Goal: Transaction & Acquisition: Purchase product/service

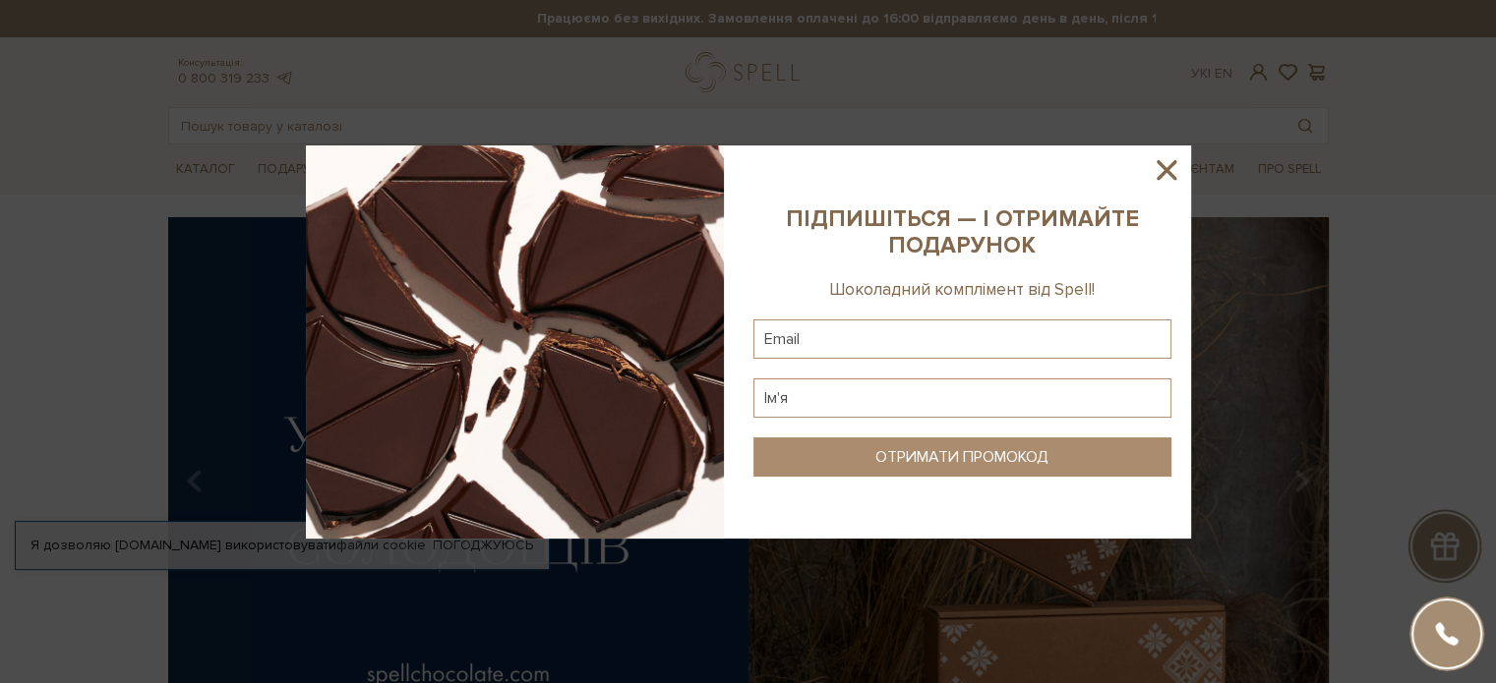
click at [1157, 174] on icon at bounding box center [1166, 169] width 33 height 33
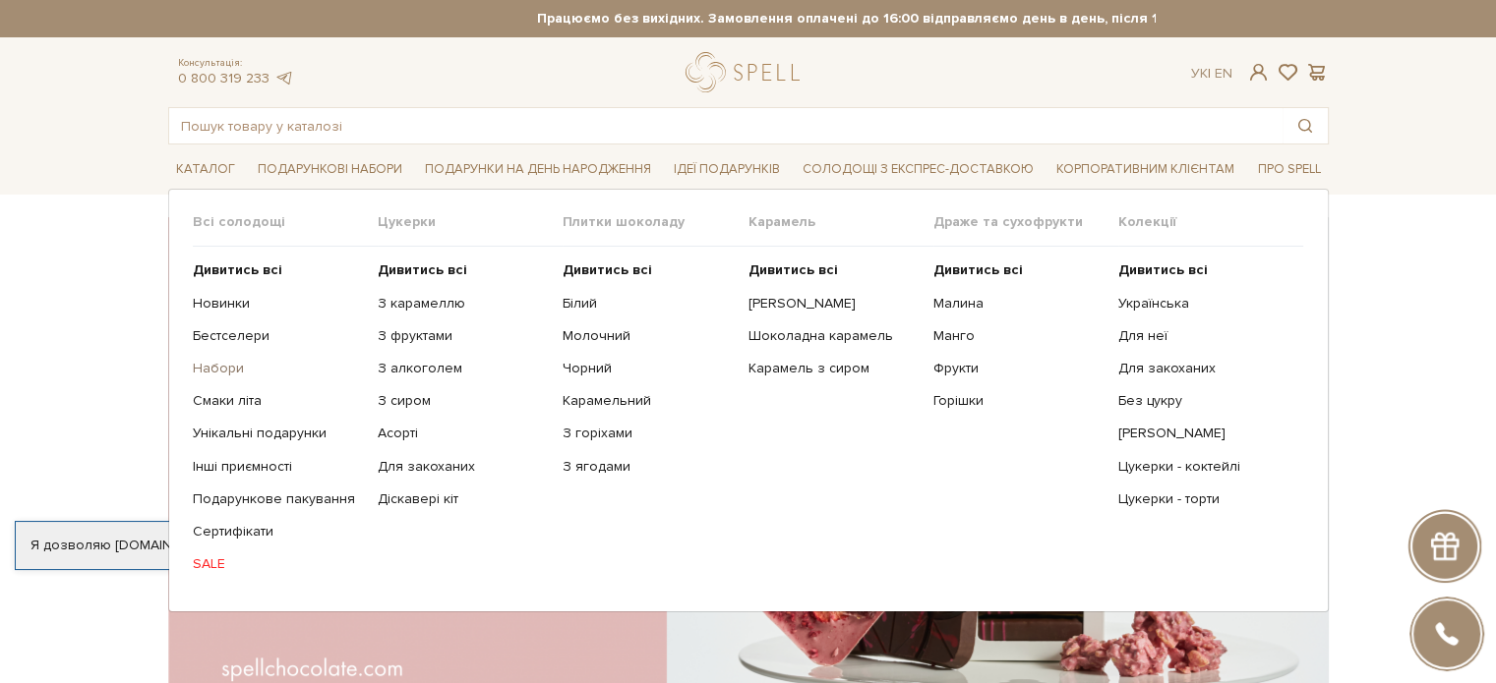
click at [229, 365] on link "Набори" at bounding box center [278, 369] width 170 height 18
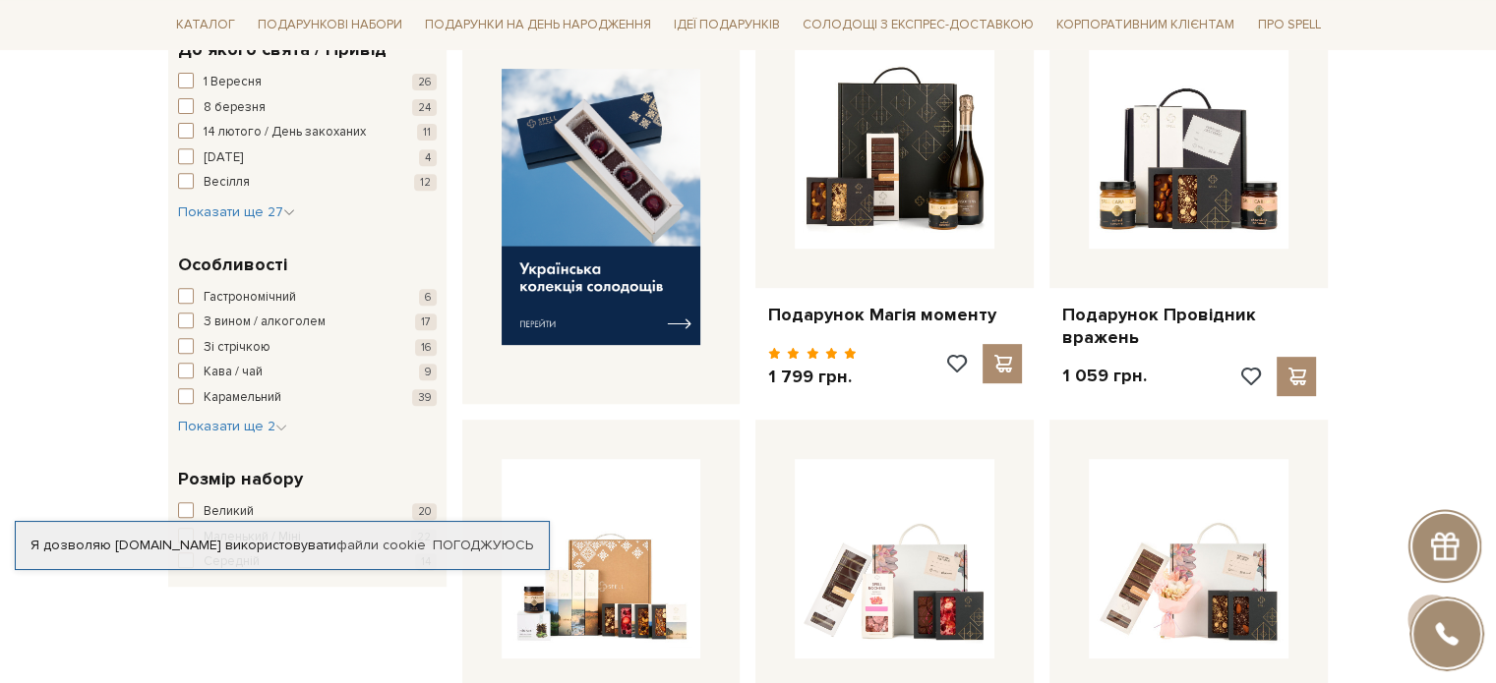
scroll to position [787, 0]
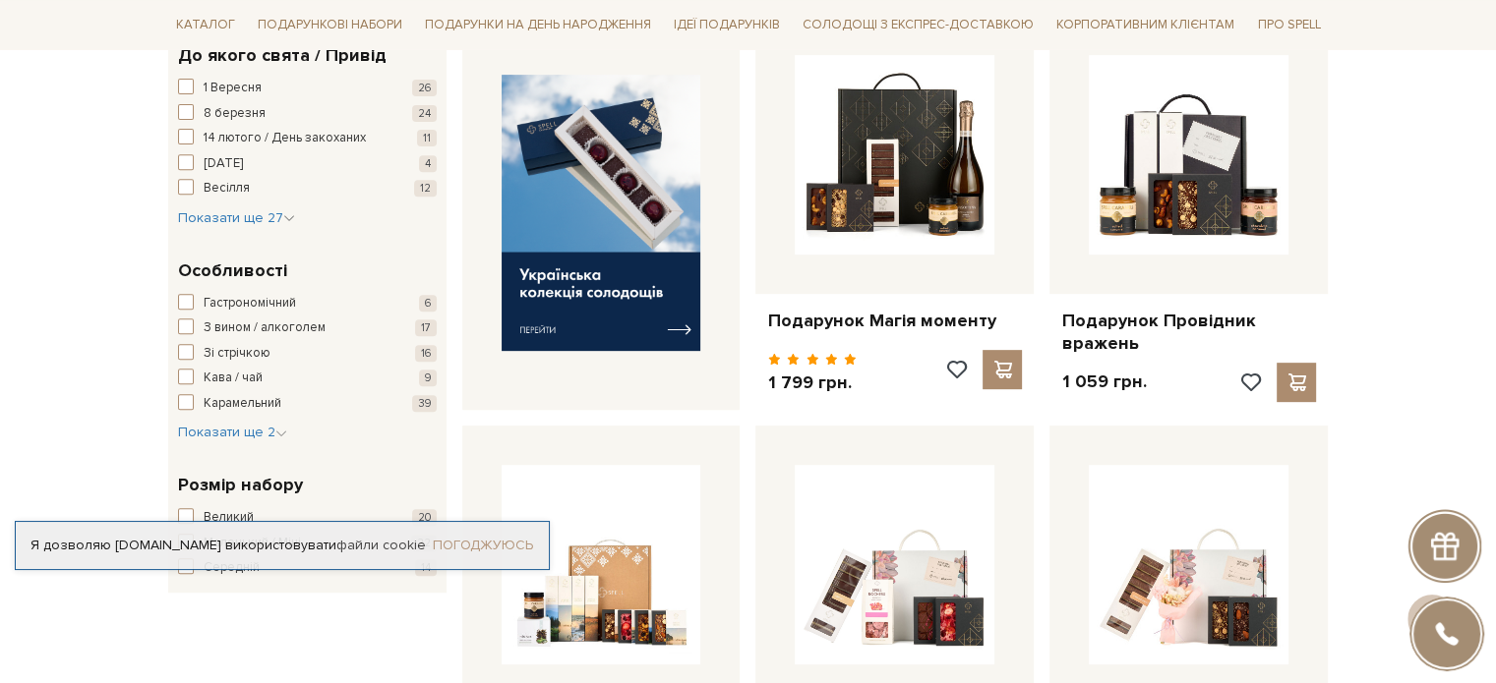
click at [457, 537] on link "Погоджуюсь" at bounding box center [483, 546] width 100 height 18
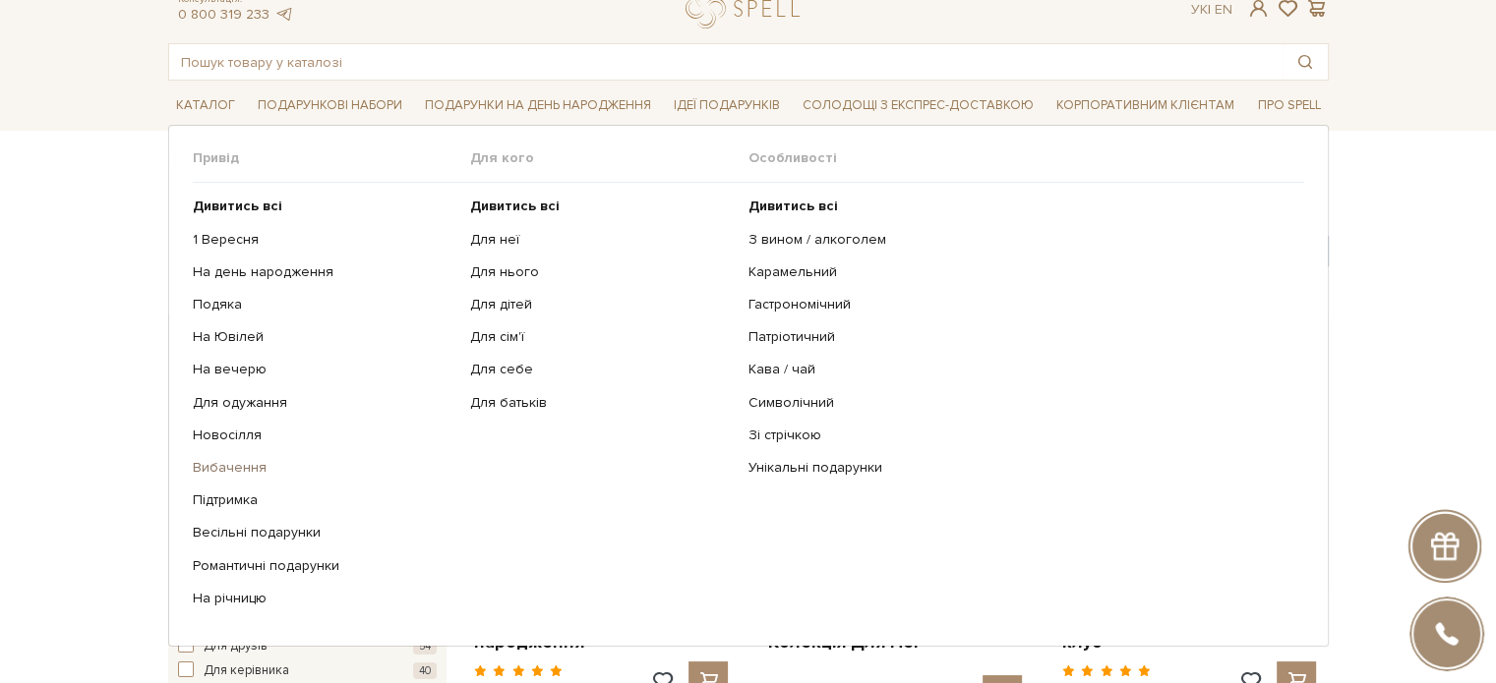
scroll to position [98, 0]
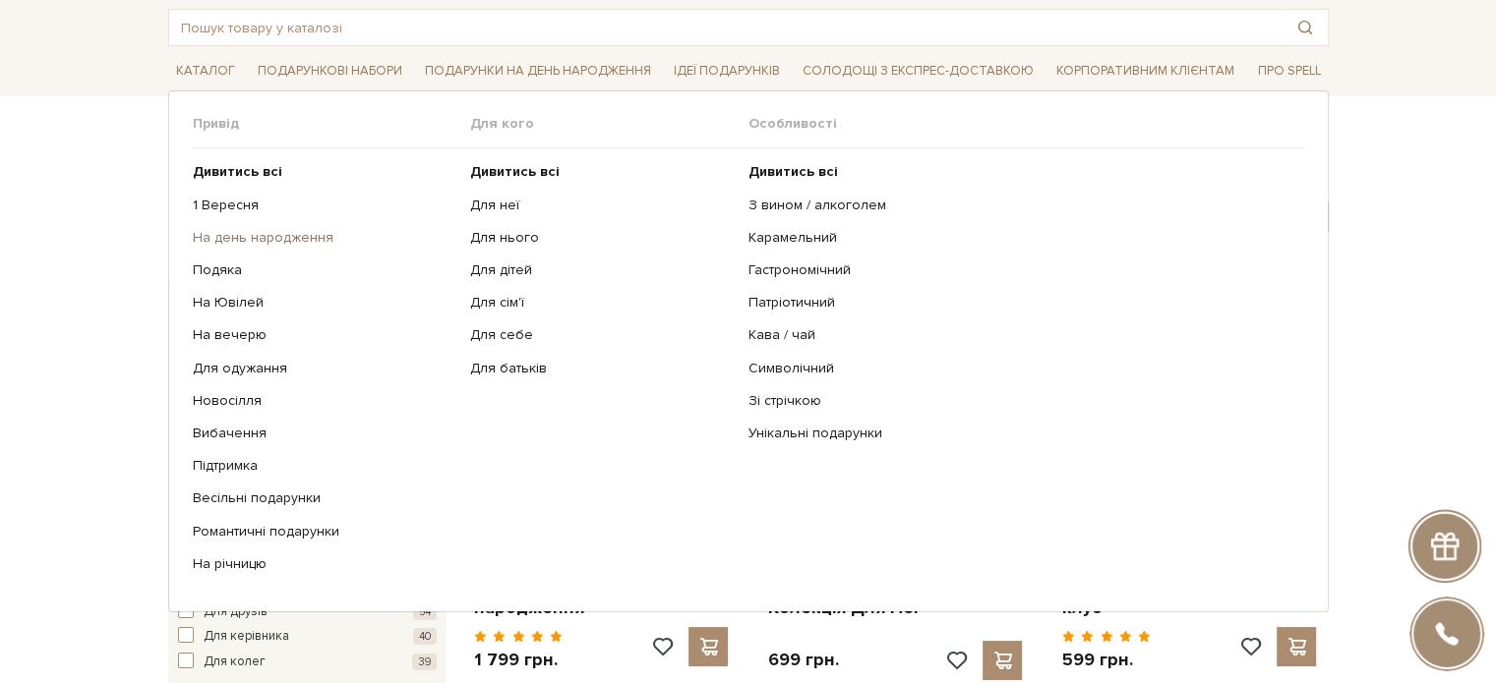
click at [240, 236] on link "На день народження" at bounding box center [325, 238] width 264 height 18
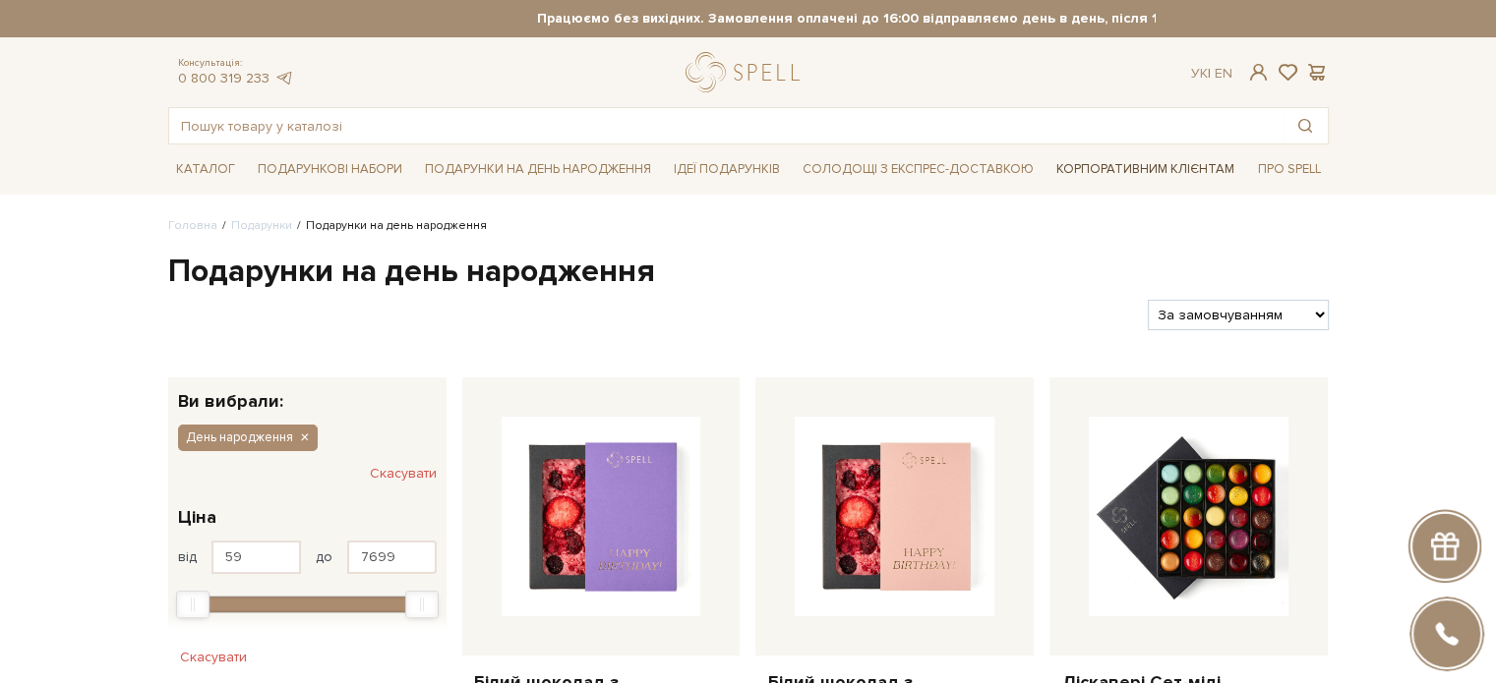
click at [1139, 166] on link "Корпоративним клієнтам" at bounding box center [1145, 168] width 194 height 33
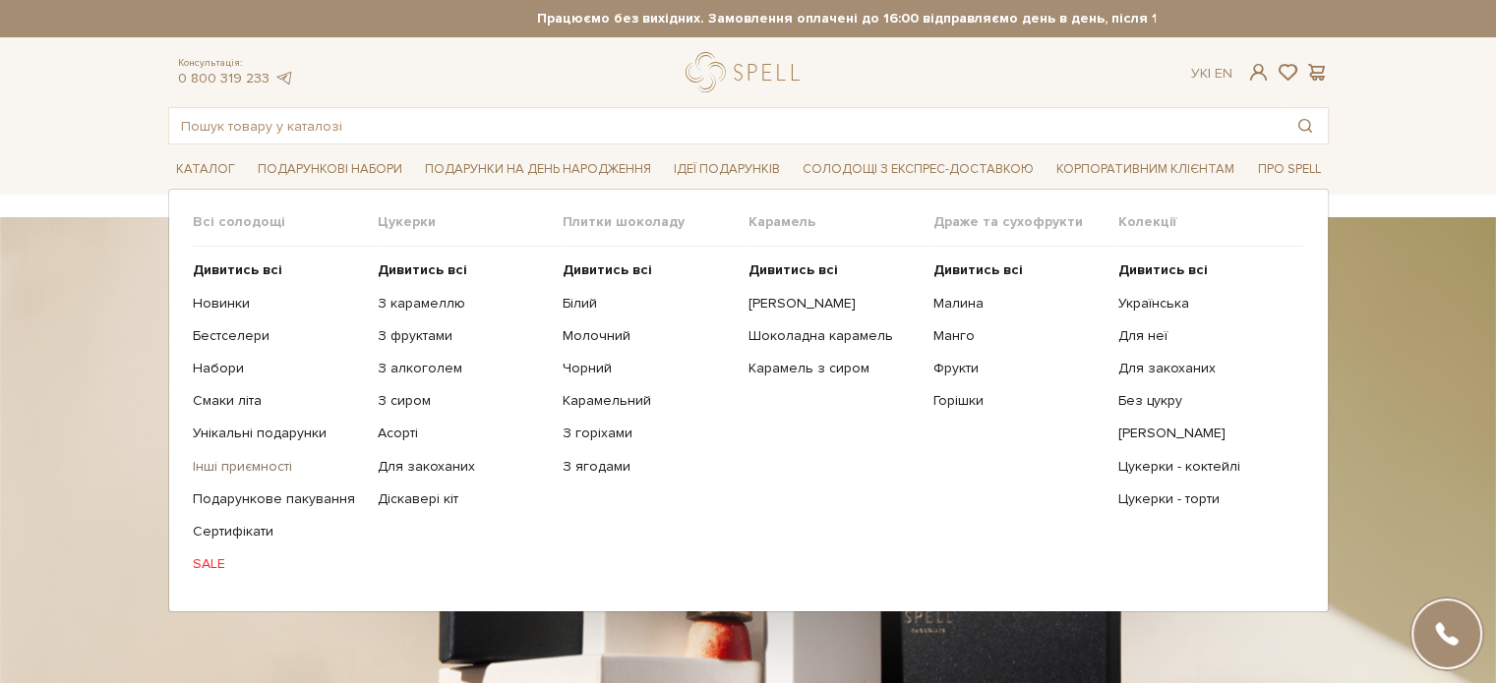
click at [281, 458] on link "Інші приємності" at bounding box center [278, 467] width 170 height 18
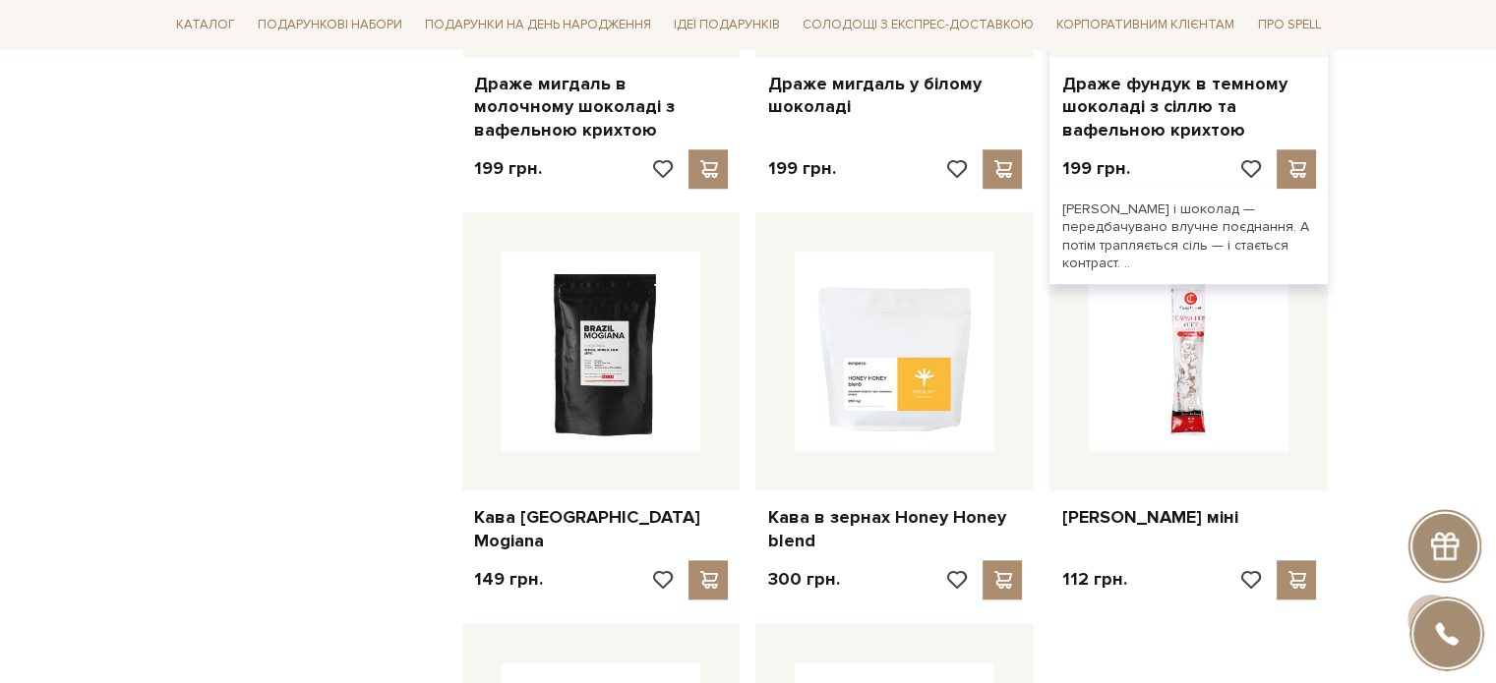
scroll to position [1868, 0]
